Goal: Information Seeking & Learning: Learn about a topic

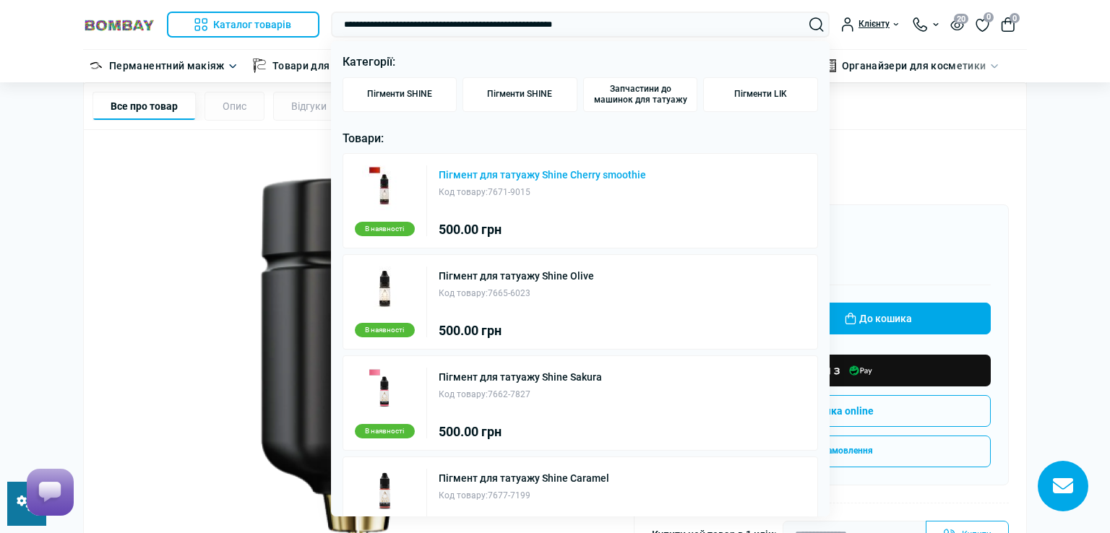
type input "**********"
click at [561, 170] on link "Пігмент для татуажу Shine Cherry smoothie" at bounding box center [542, 175] width 207 height 10
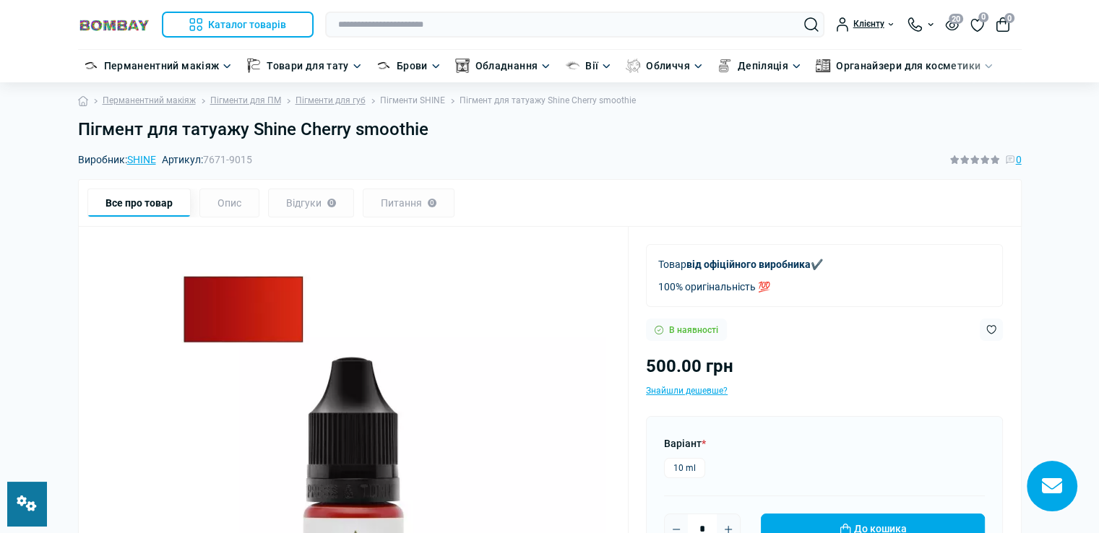
click at [410, 102] on link "Пігменти SHINE" at bounding box center [412, 101] width 65 height 14
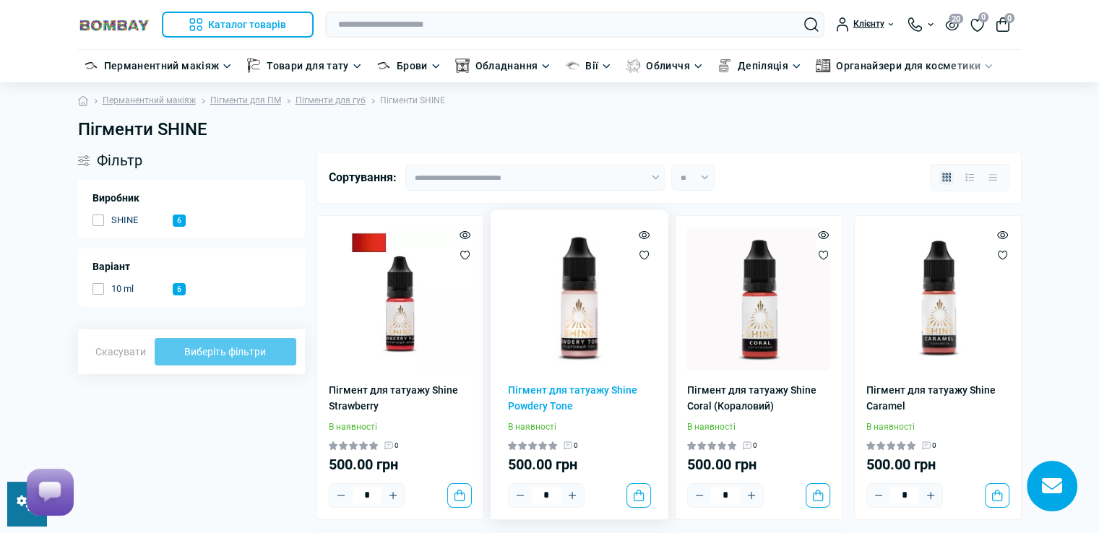
click at [564, 293] on img at bounding box center [579, 299] width 143 height 143
click at [212, 130] on h1 "Пігменти SHINE" at bounding box center [550, 129] width 944 height 21
click at [211, 130] on h1 "Пігменти SHINE" at bounding box center [550, 129] width 944 height 21
copy main "Пігменти SHINE"
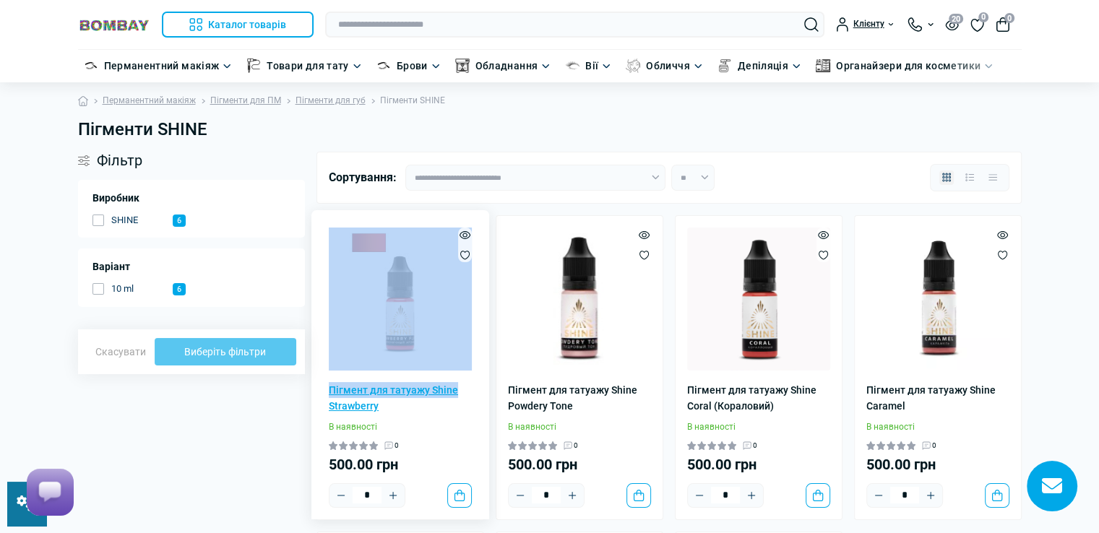
drag, startPoint x: 324, startPoint y: 387, endPoint x: 470, endPoint y: 388, distance: 146.7
click at [470, 388] on div "Пігмент для татуажу Shine Strawberry В наявності 0 500.00 грн * До кошика" at bounding box center [401, 367] width 168 height 305
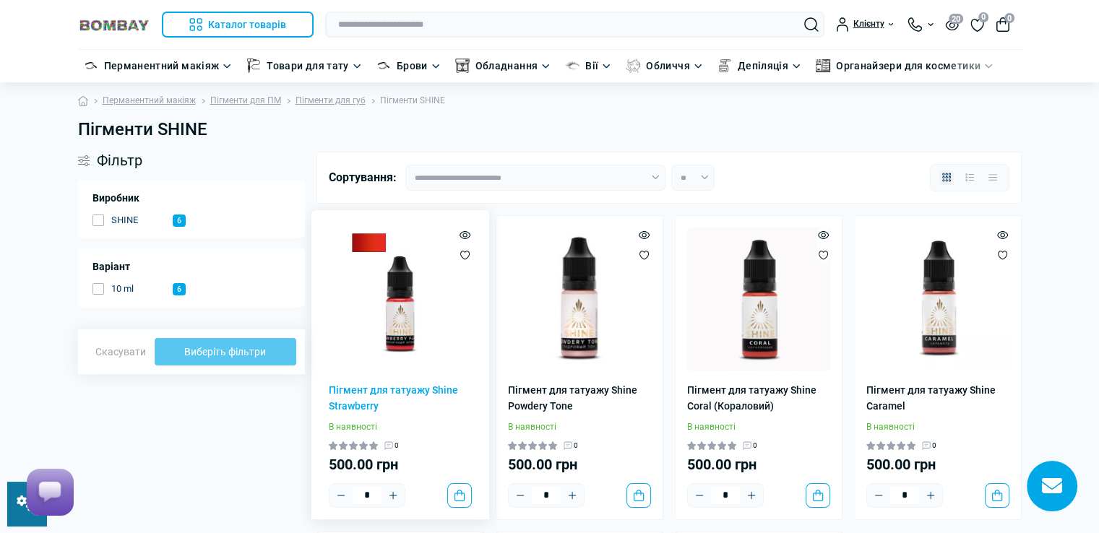
click at [482, 428] on div "Пігмент для татуажу Shine Strawberry В наявності 0 500.00 грн * До кошика" at bounding box center [401, 367] width 168 height 305
click at [400, 324] on img at bounding box center [400, 299] width 143 height 143
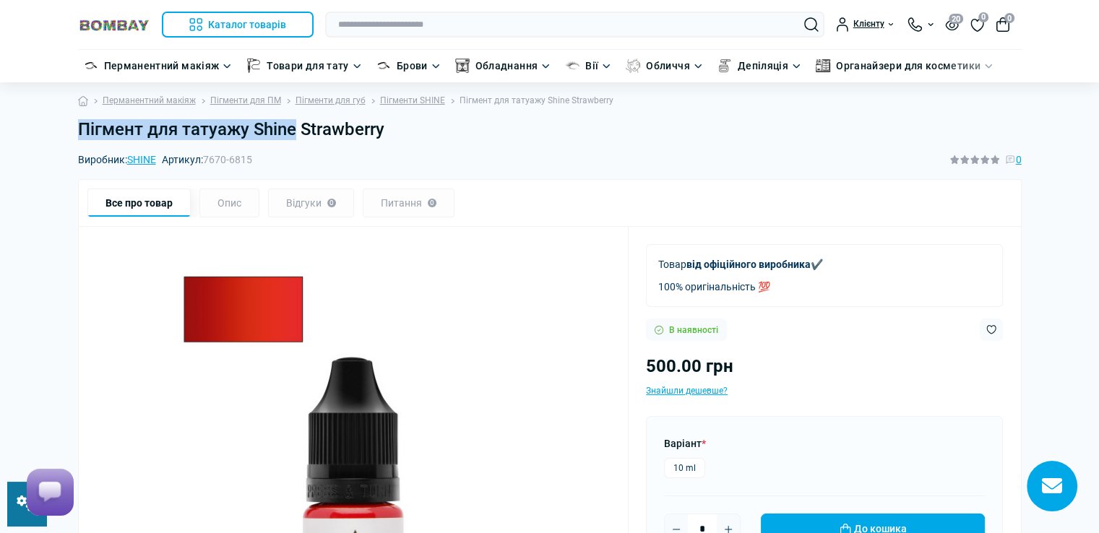
click at [291, 139] on div "Пігмент для татуажу Shine Strawberry" at bounding box center [549, 135] width 961 height 33
